Goal: Browse casually: Explore the website without a specific task or goal

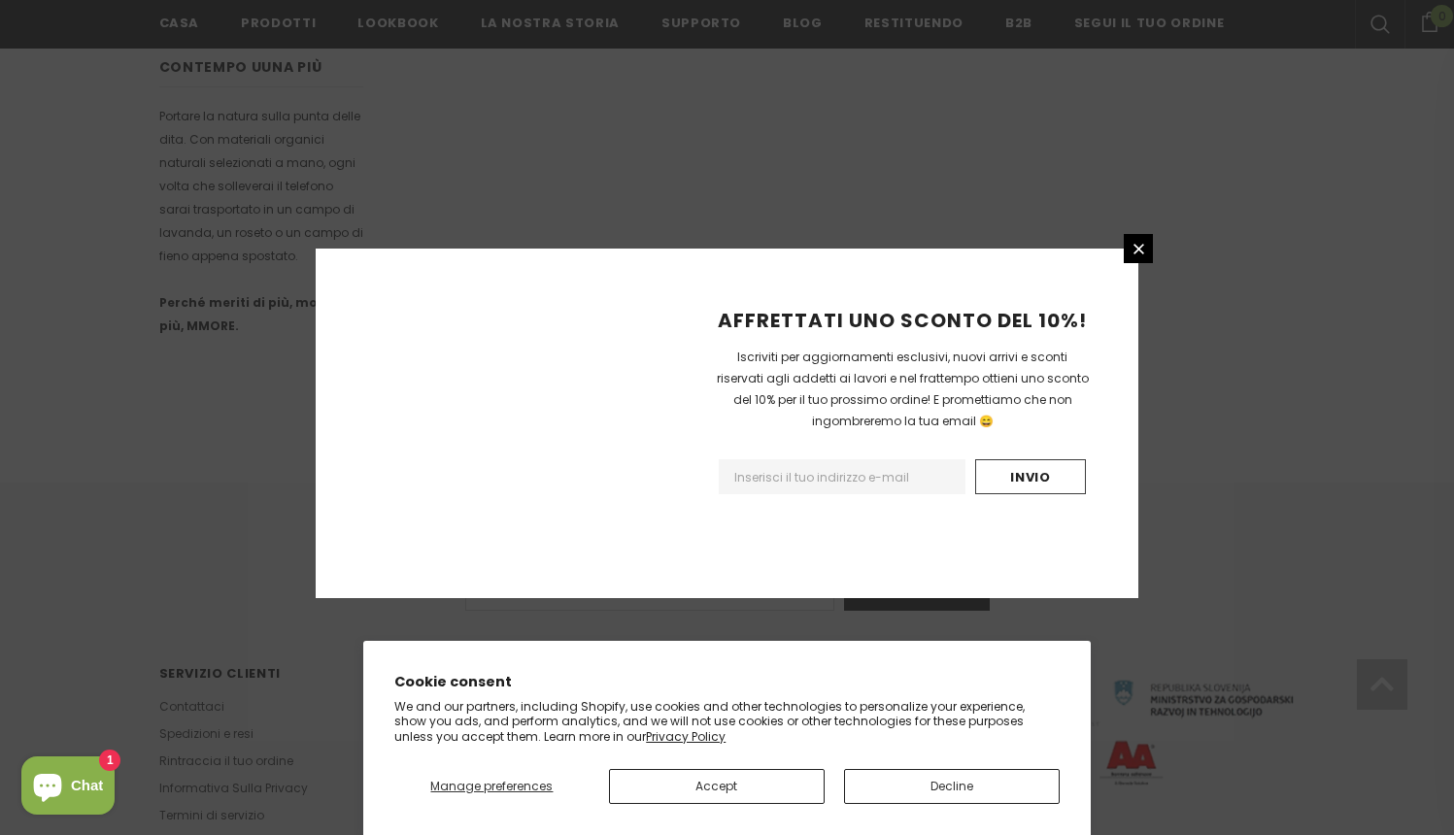
scroll to position [1156, 0]
